Goal: Task Accomplishment & Management: Use online tool/utility

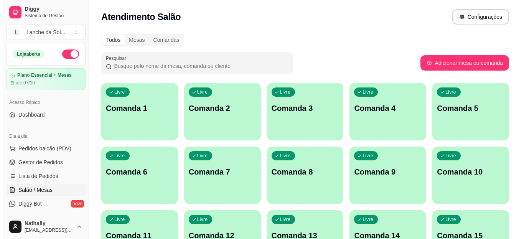
scroll to position [64, 0]
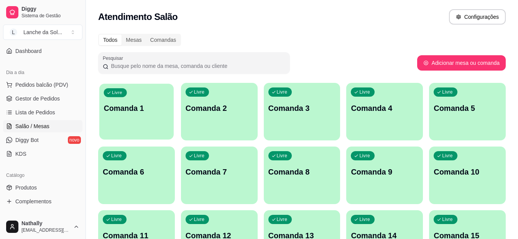
click at [130, 108] on p "Comanda 1" at bounding box center [137, 108] width 66 height 10
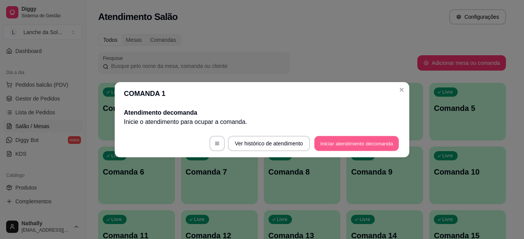
click at [330, 143] on button "Iniciar atendimento de comanda" at bounding box center [356, 143] width 85 height 15
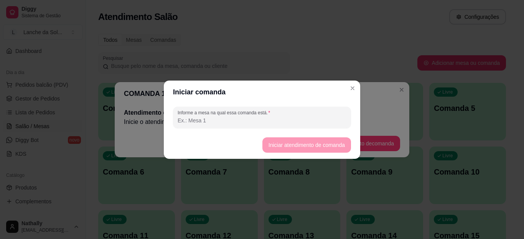
click at [252, 120] on input "Informe a mesa na qual essa comanda está." at bounding box center [262, 121] width 169 height 8
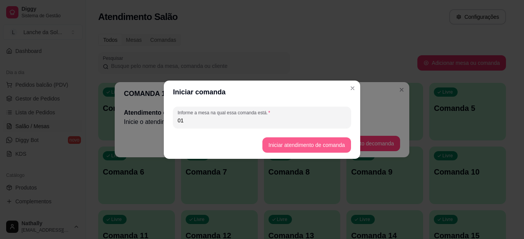
type input "01"
click at [278, 145] on button "Iniciar atendimento de comanda" at bounding box center [306, 144] width 89 height 15
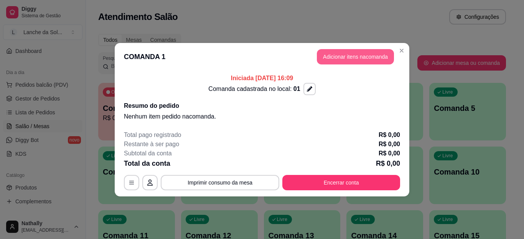
click at [357, 59] on button "Adicionar itens na comanda" at bounding box center [355, 56] width 77 height 15
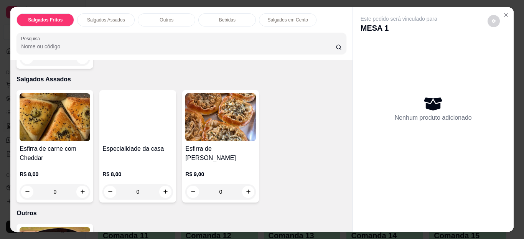
scroll to position [153, 0]
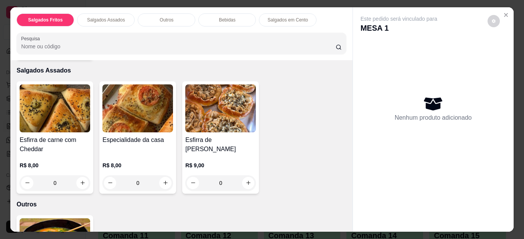
click at [341, 103] on div "Item avulso Salgados Fritos Espinafre R$ 8,00 0 Salgados Assados Esfirra de car…" at bounding box center [181, 146] width 342 height 172
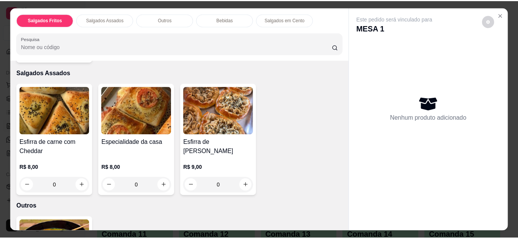
scroll to position [162, 0]
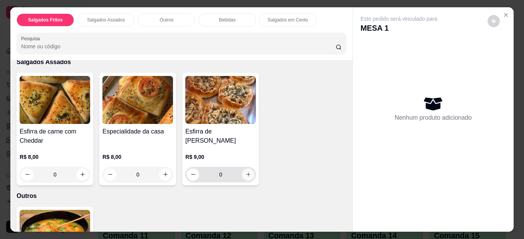
click at [246, 171] on icon "increase-product-quantity" at bounding box center [249, 174] width 6 height 6
type input "1"
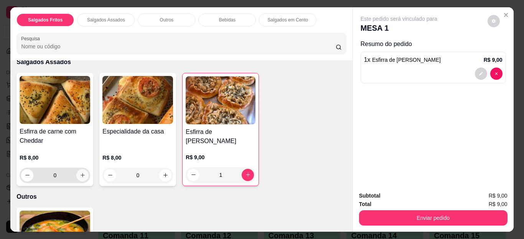
click at [80, 173] on icon "increase-product-quantity" at bounding box center [83, 175] width 6 height 6
type input "1"
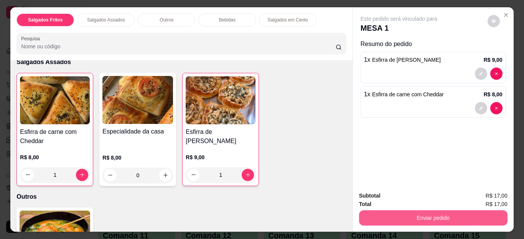
click at [431, 211] on button "Enviar pedido" at bounding box center [433, 217] width 148 height 15
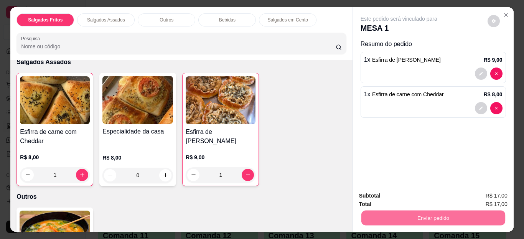
click at [424, 193] on button "Não registrar e enviar pedido" at bounding box center [407, 196] width 77 height 14
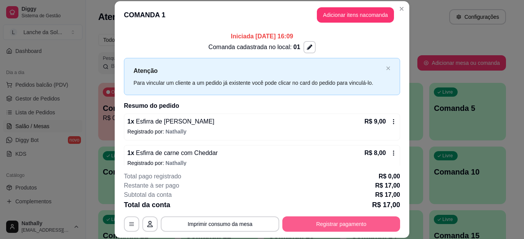
click at [330, 219] on button "Registrar pagamento" at bounding box center [341, 223] width 118 height 15
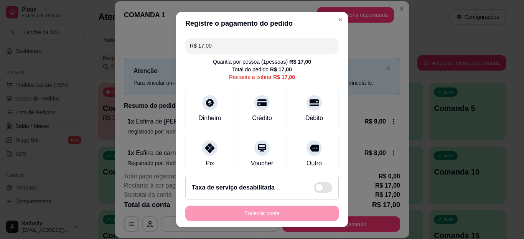
click at [206, 149] on icon at bounding box center [209, 147] width 9 height 9
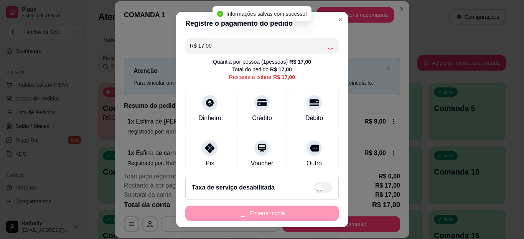
type input "R$ 0,00"
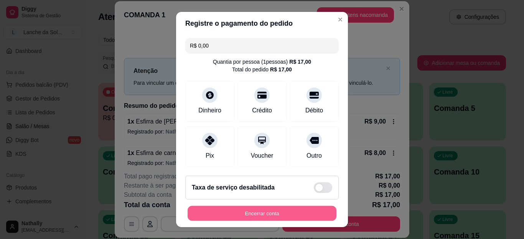
click at [250, 207] on button "Encerrar conta" at bounding box center [262, 213] width 149 height 15
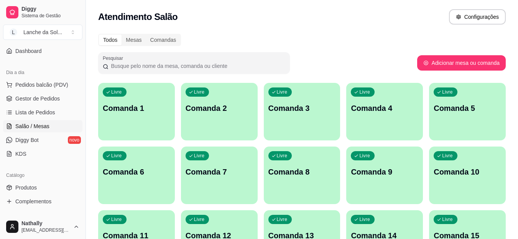
click at [35, 189] on span "Produtos" at bounding box center [25, 188] width 21 height 8
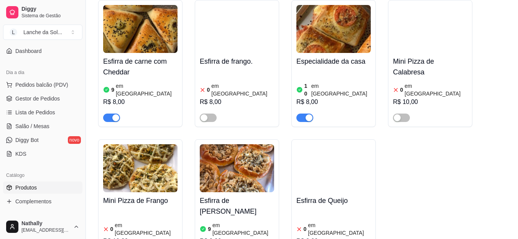
scroll to position [415, 0]
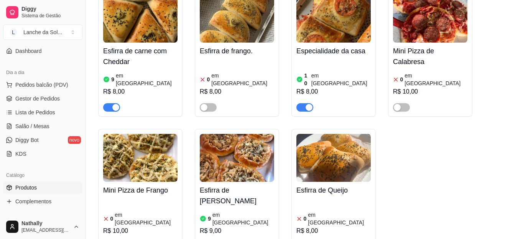
click at [249, 136] on img at bounding box center [237, 158] width 74 height 48
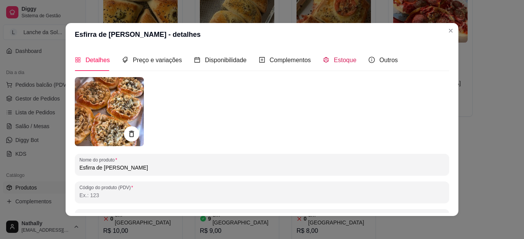
click at [337, 60] on span "Estoque" at bounding box center [345, 60] width 23 height 7
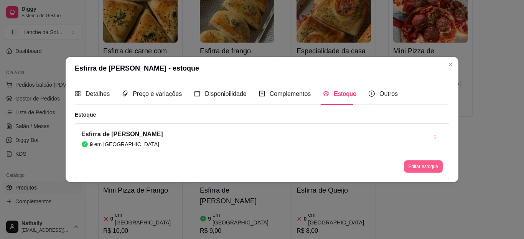
click at [425, 164] on button "Editar estoque" at bounding box center [423, 166] width 39 height 12
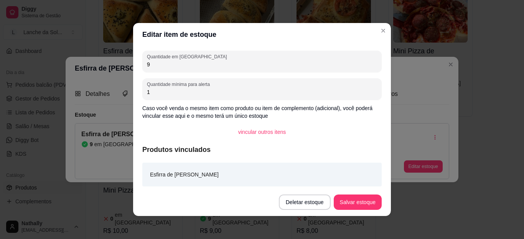
drag, startPoint x: 150, startPoint y: 65, endPoint x: 135, endPoint y: 64, distance: 15.4
click at [135, 64] on div "Quantidade em estoque 9 Quantidade mínima para alerta 1 Caso você venda o mesmo…" at bounding box center [262, 117] width 258 height 142
type input "8"
click at [344, 198] on button "Salvar estoque" at bounding box center [357, 202] width 47 height 15
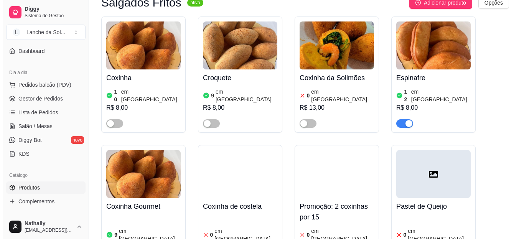
scroll to position [0, 0]
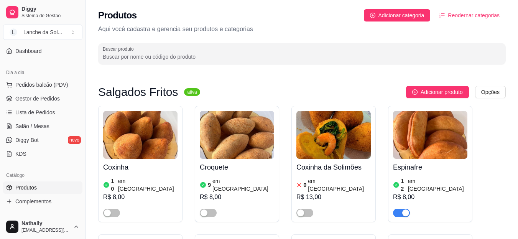
click at [55, 100] on span "Gestor de Pedidos" at bounding box center [37, 99] width 44 height 8
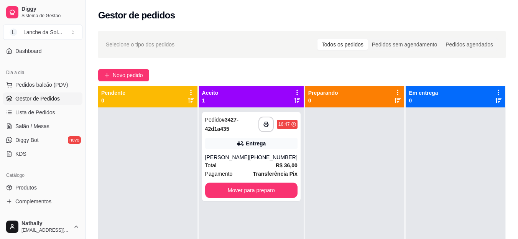
click at [210, 135] on div "**********" at bounding box center [251, 156] width 99 height 89
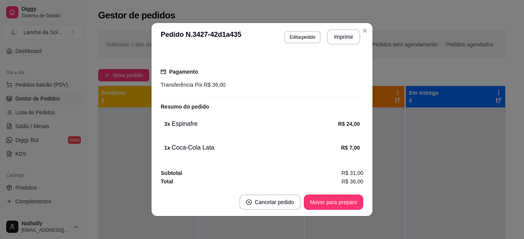
scroll to position [190, 0]
click at [328, 196] on button "Mover para preparo" at bounding box center [333, 201] width 59 height 15
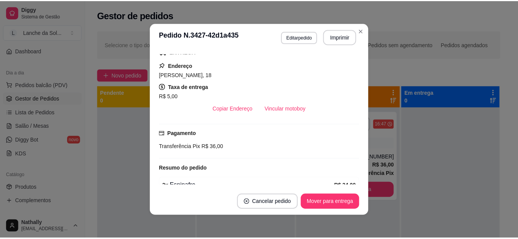
scroll to position [125, 0]
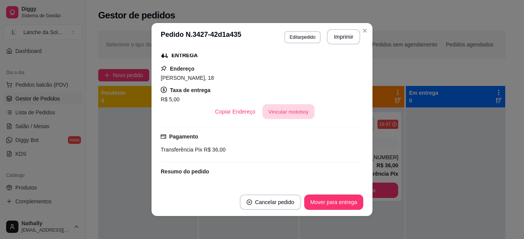
click at [283, 111] on button "Vincular motoboy" at bounding box center [288, 111] width 52 height 15
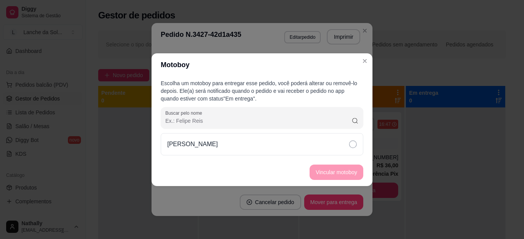
click at [353, 143] on icon at bounding box center [353, 144] width 8 height 8
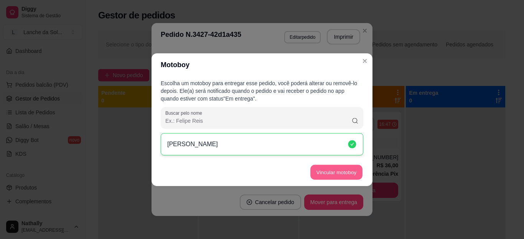
click at [335, 168] on button "Vincular motoboy" at bounding box center [336, 172] width 52 height 15
